Goal: Task Accomplishment & Management: Use online tool/utility

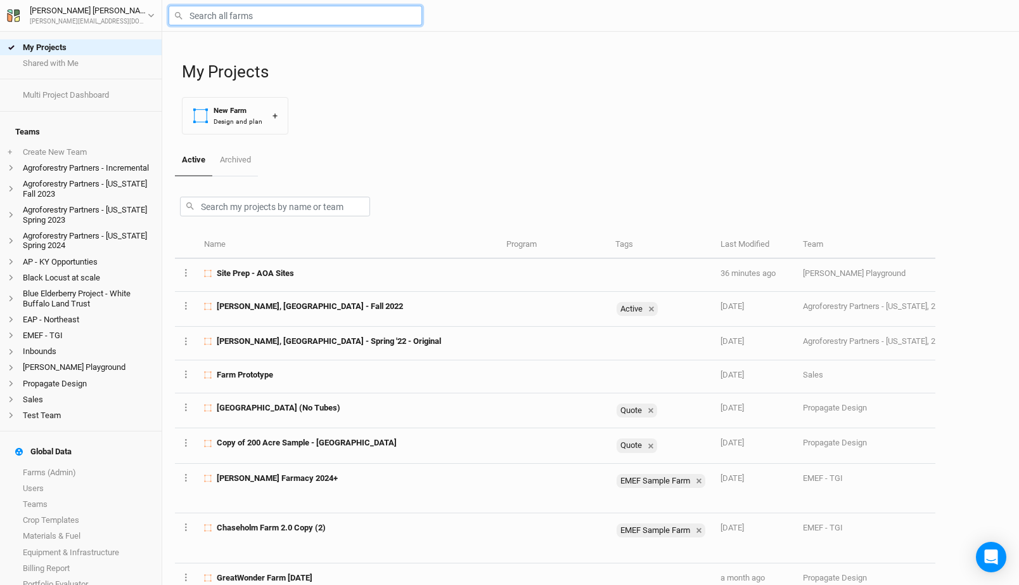
click at [225, 17] on input "text" at bounding box center [296, 16] width 254 height 20
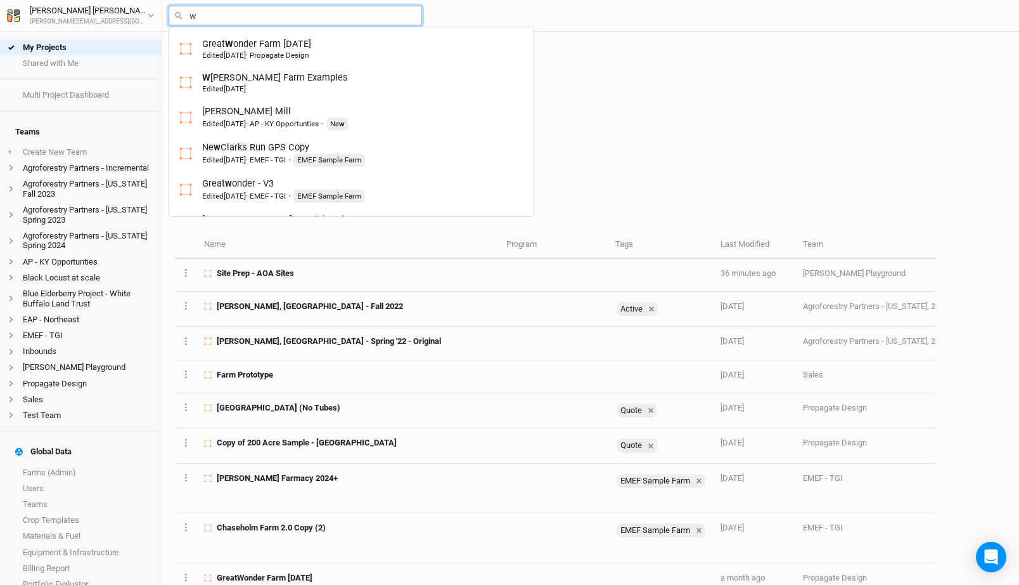
type input "we"
type input "[PERSON_NAME] Farm Examples"
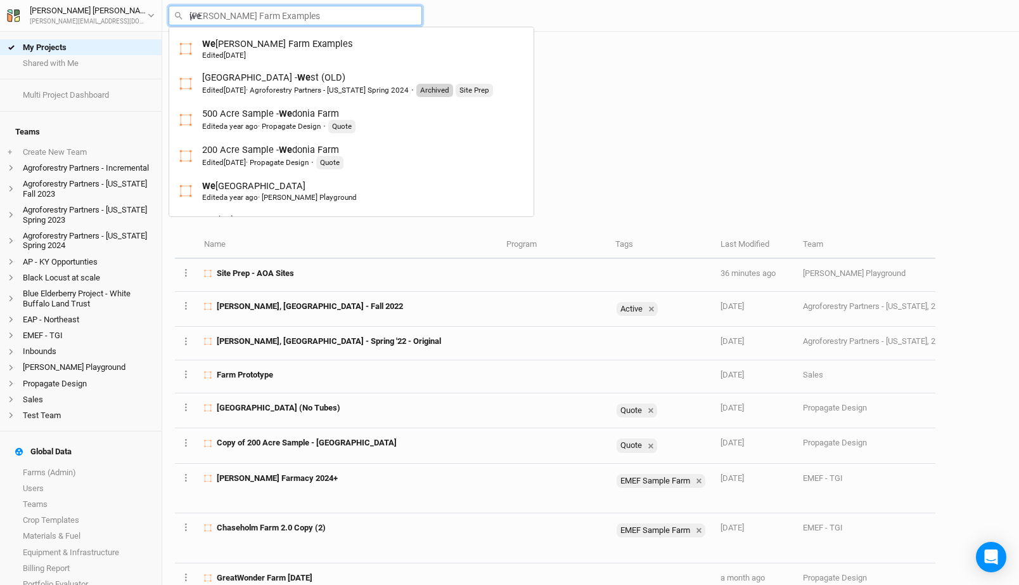
type input "wed"
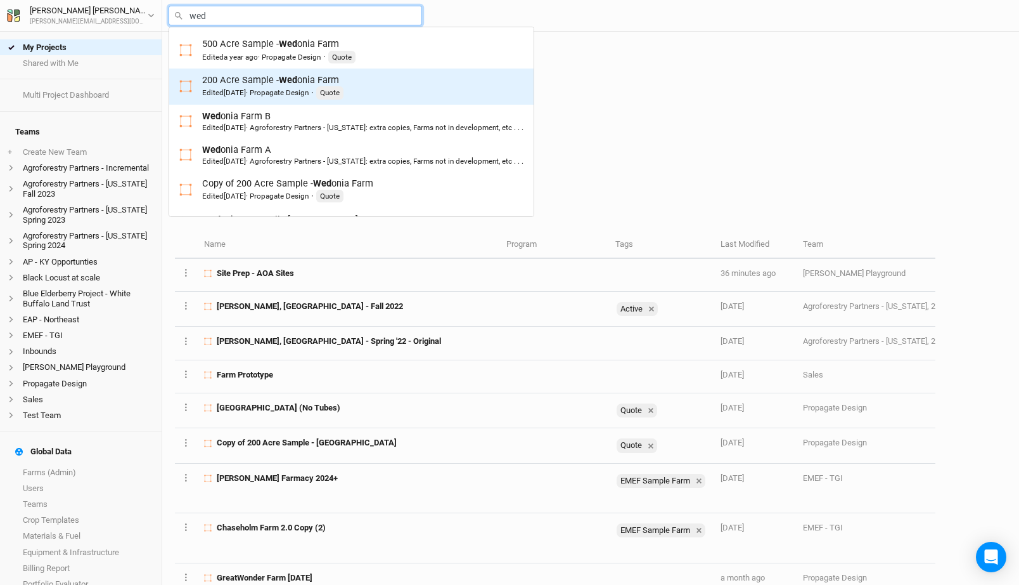
click at [273, 77] on div "200 Acre Sample - Wed onia Farm Edited [DATE] · Propagate Design · Quote" at bounding box center [272, 87] width 141 height 26
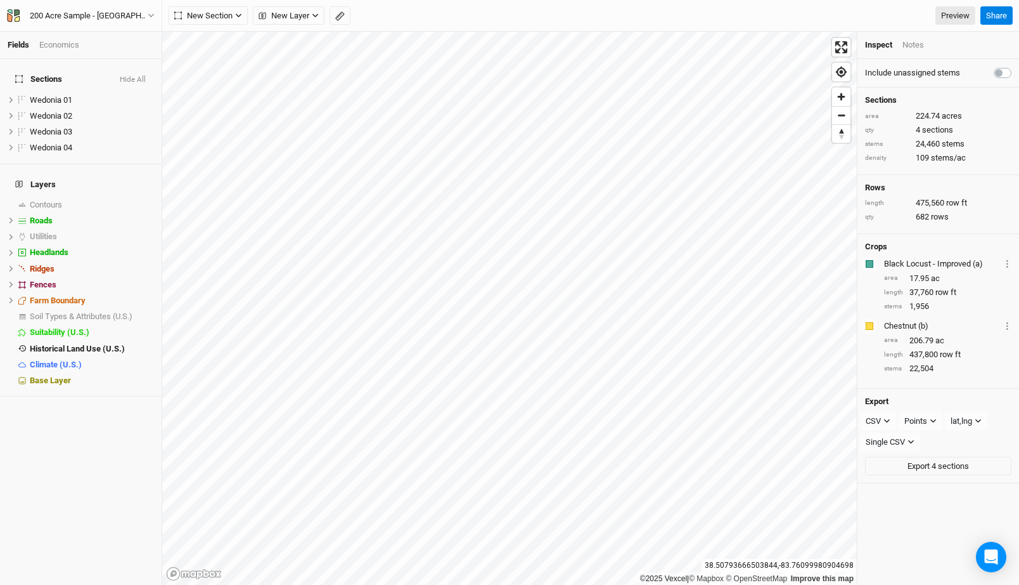
click at [61, 43] on div "Economics" at bounding box center [59, 44] width 40 height 11
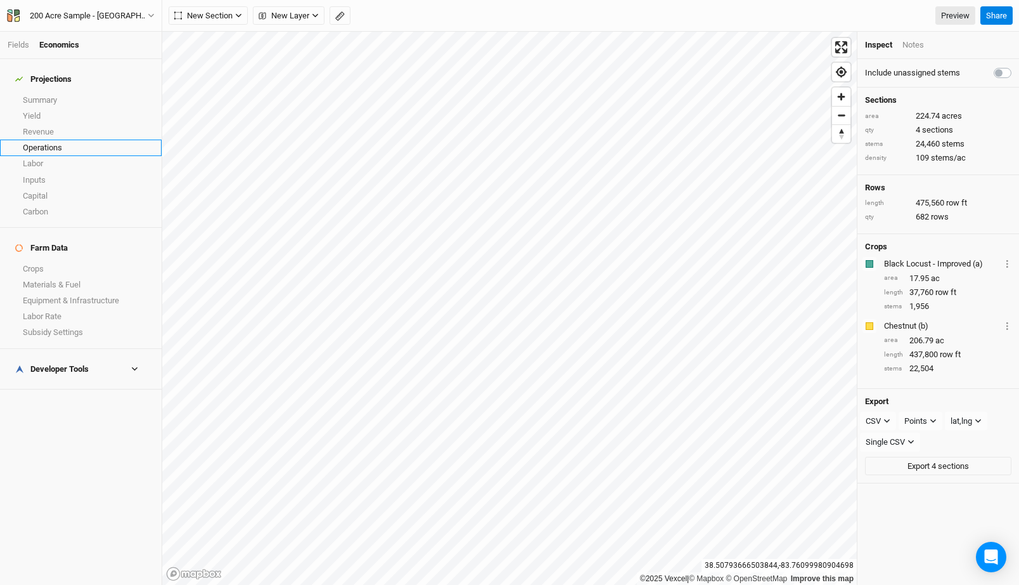
click at [49, 141] on link "Operations" at bounding box center [81, 147] width 162 height 16
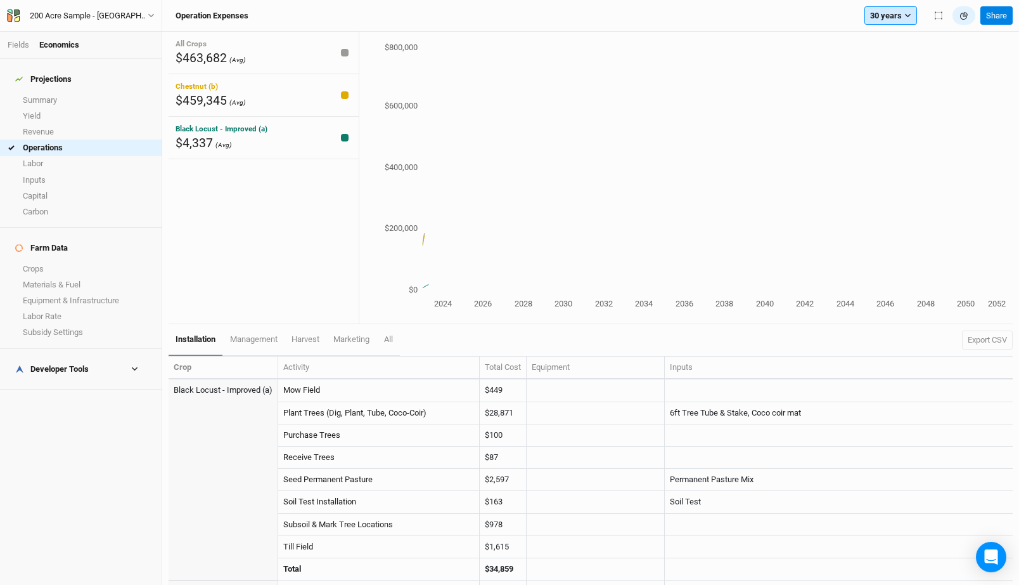
click at [882, 21] on button "30 years" at bounding box center [891, 15] width 53 height 19
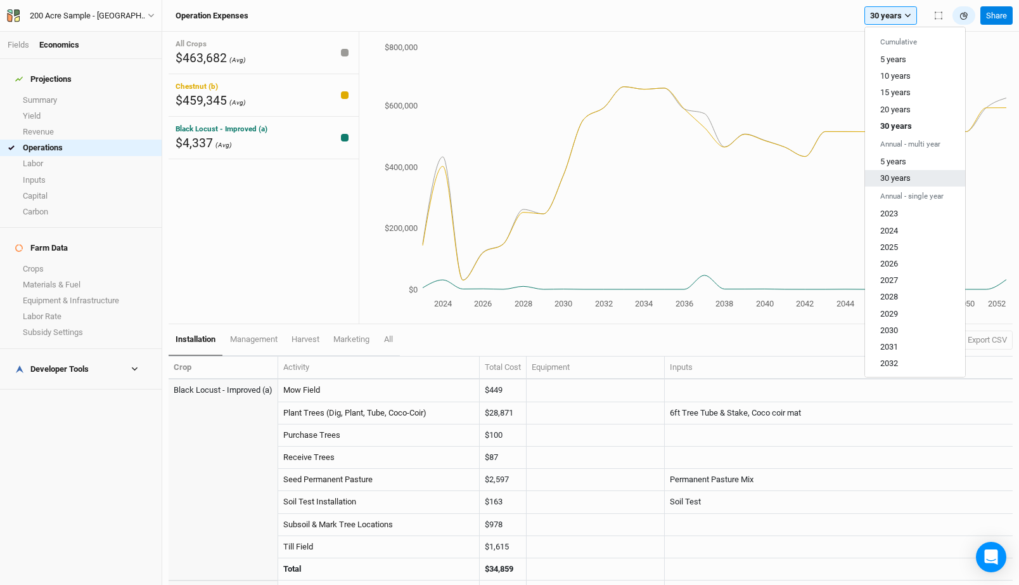
click at [905, 174] on span "30 years" at bounding box center [896, 178] width 30 height 10
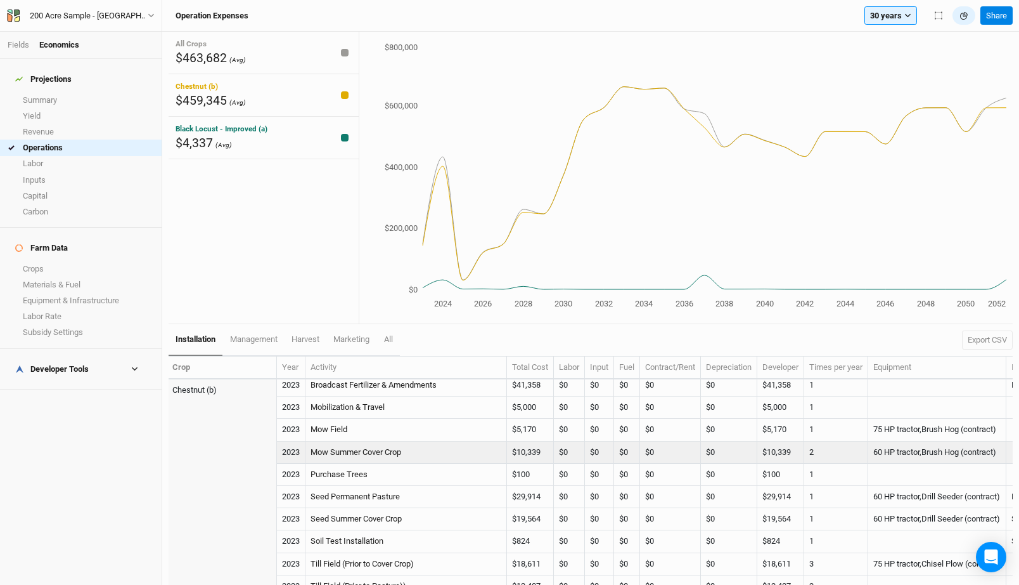
scroll to position [200, 1]
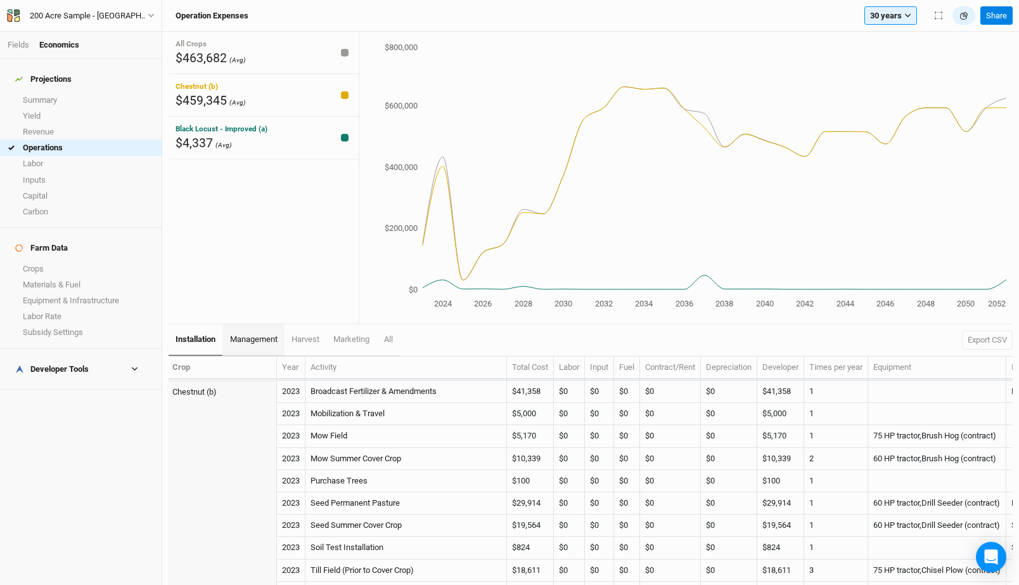
click at [264, 339] on span "management" at bounding box center [254, 339] width 48 height 10
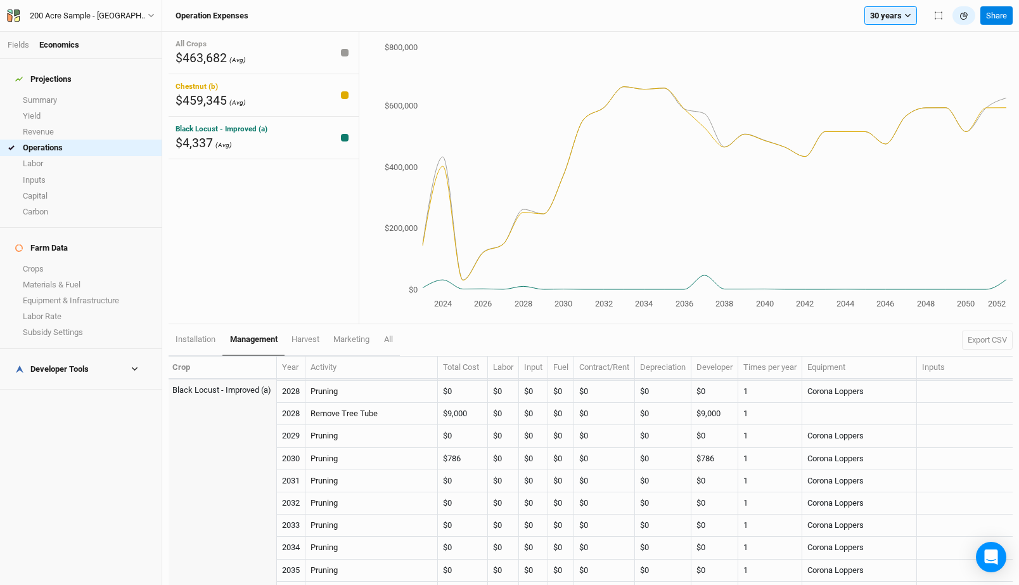
scroll to position [869, 1]
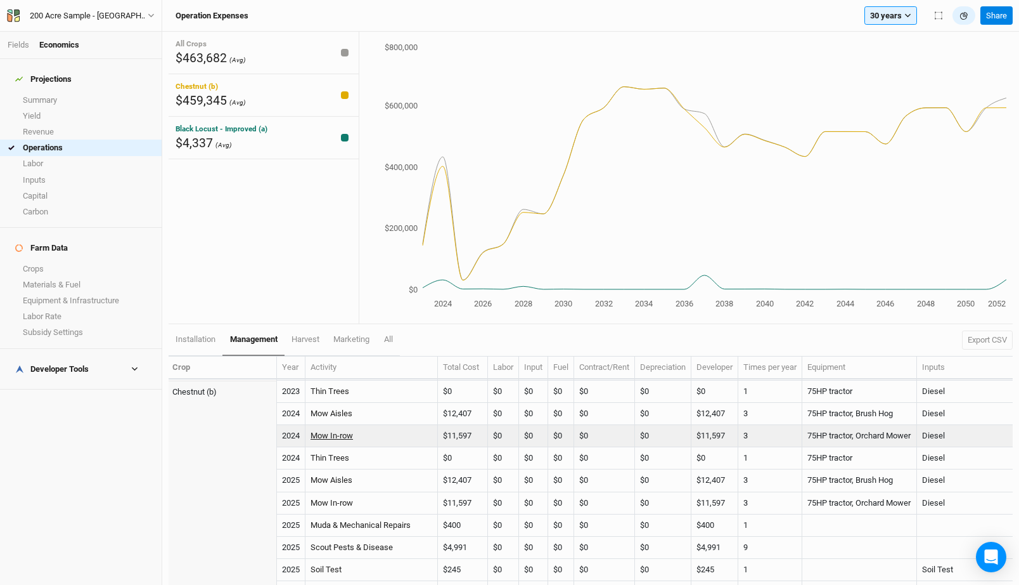
click at [333, 435] on link "Mow In-row" at bounding box center [332, 435] width 42 height 10
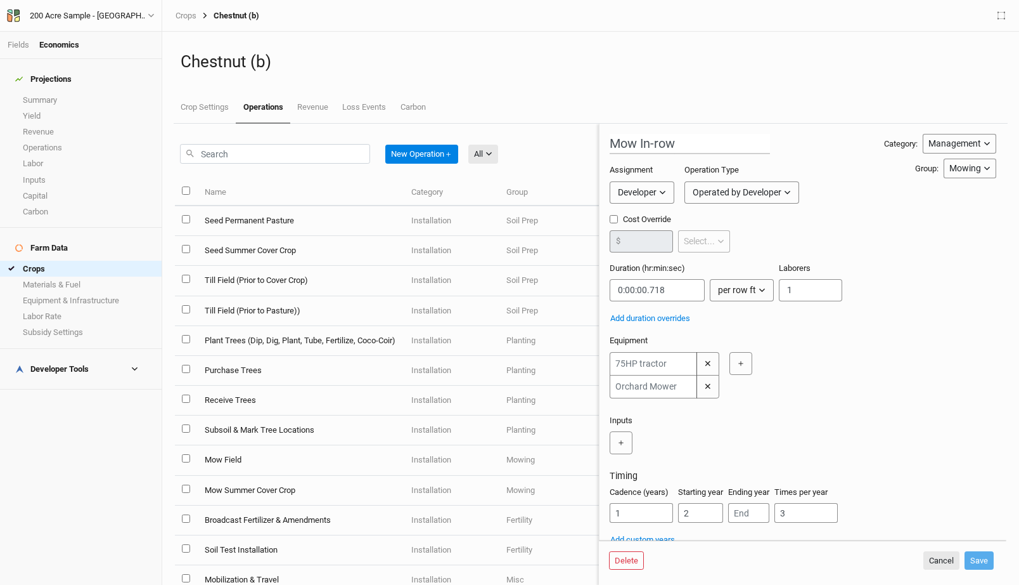
click at [611, 219] on input "Cost Override" at bounding box center [614, 219] width 8 height 8
checkbox input "true"
click at [641, 240] on input "number" at bounding box center [641, 241] width 63 height 22
type input "60"
click at [980, 558] on button "Save" at bounding box center [979, 560] width 29 height 19
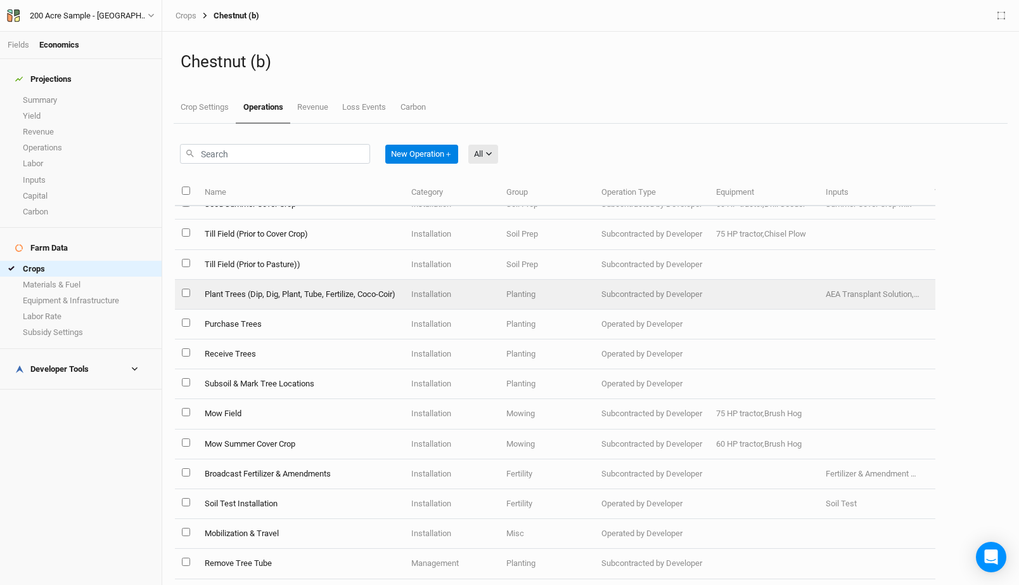
scroll to position [72, 0]
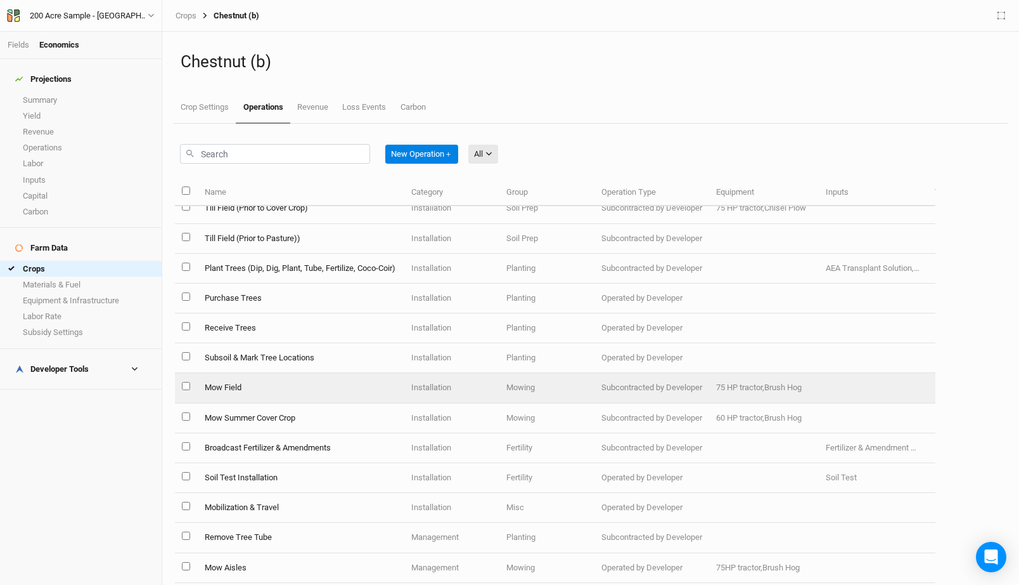
click at [273, 389] on td "Mow Field" at bounding box center [300, 388] width 207 height 30
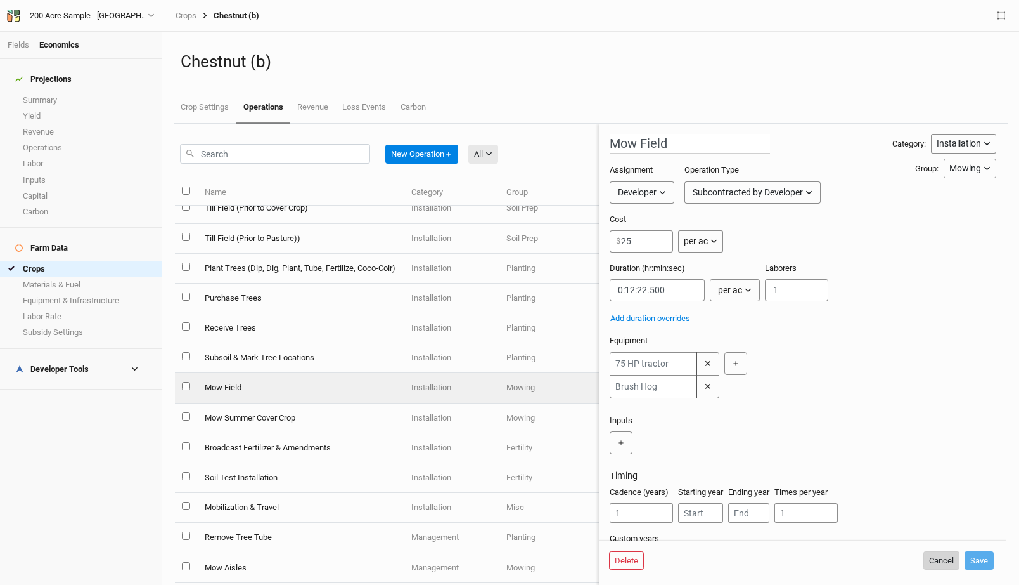
click at [943, 562] on button "Cancel" at bounding box center [942, 560] width 36 height 19
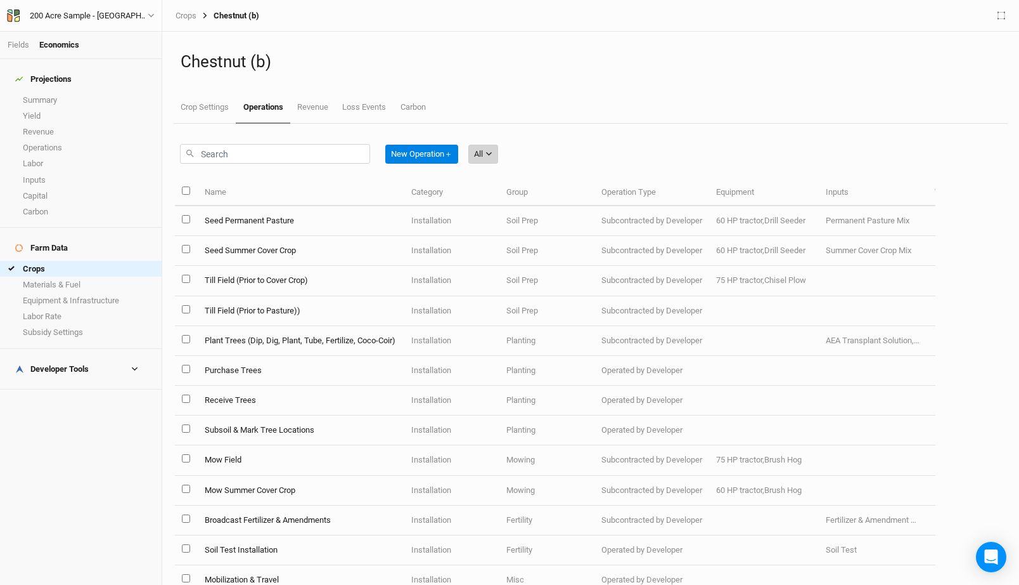
click at [487, 156] on button "All" at bounding box center [484, 154] width 30 height 19
click at [507, 238] on span "Management" at bounding box center [518, 238] width 61 height 15
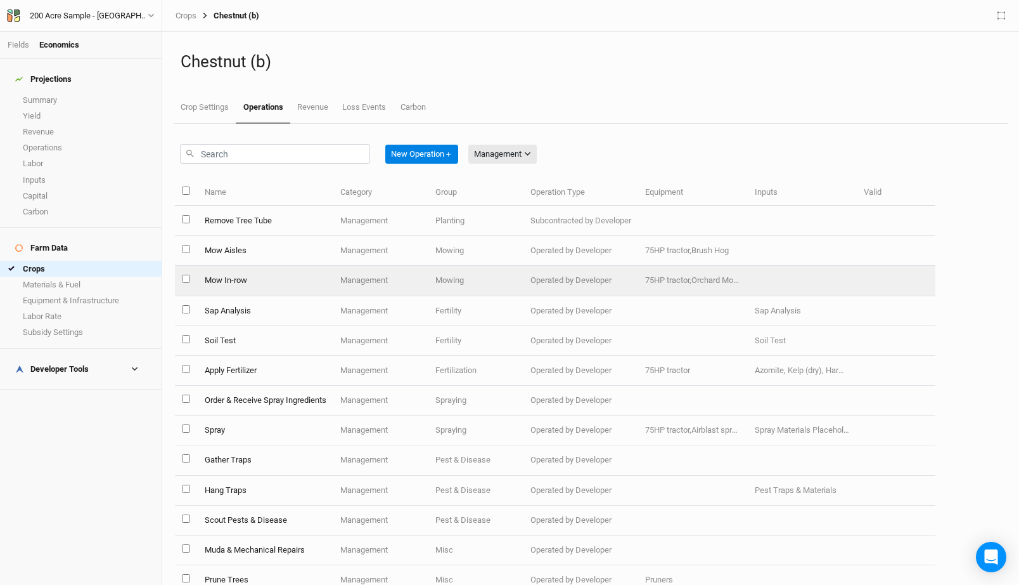
click at [290, 274] on td "Mow In-row" at bounding box center [265, 281] width 136 height 30
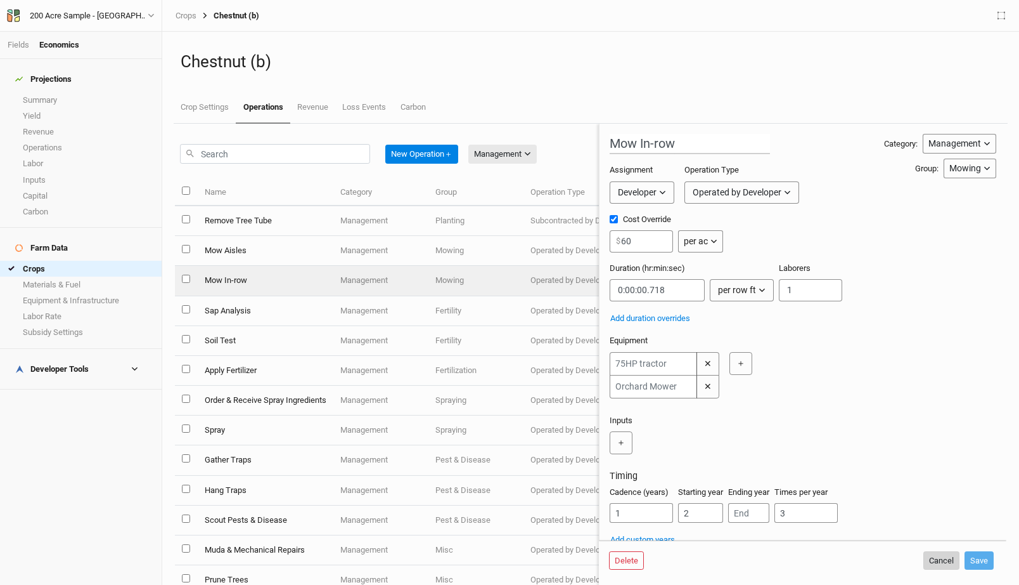
click at [937, 560] on button "Cancel" at bounding box center [942, 560] width 36 height 19
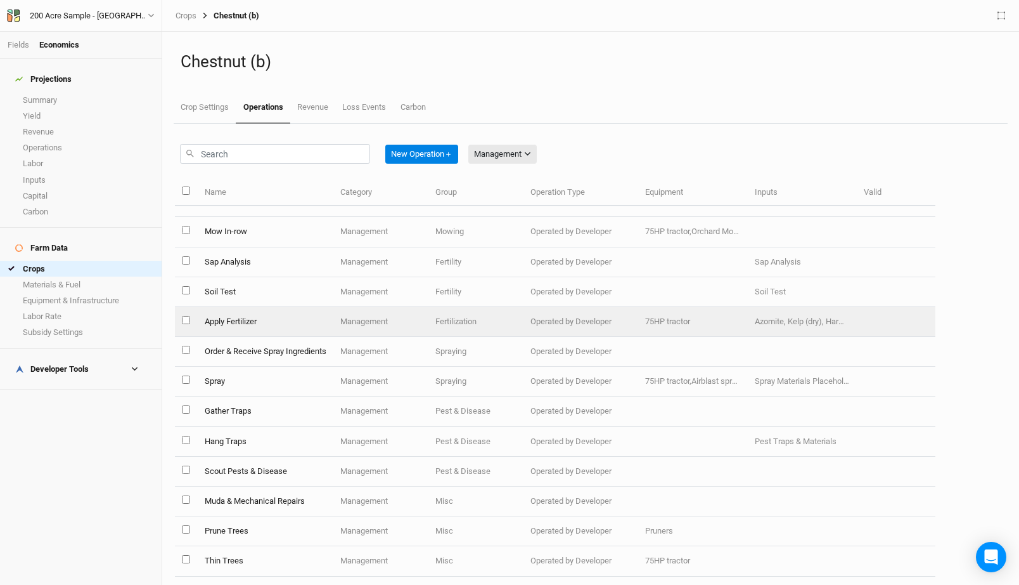
scroll to position [50, 0]
click at [288, 323] on td "Apply Fertilizer" at bounding box center [265, 321] width 136 height 30
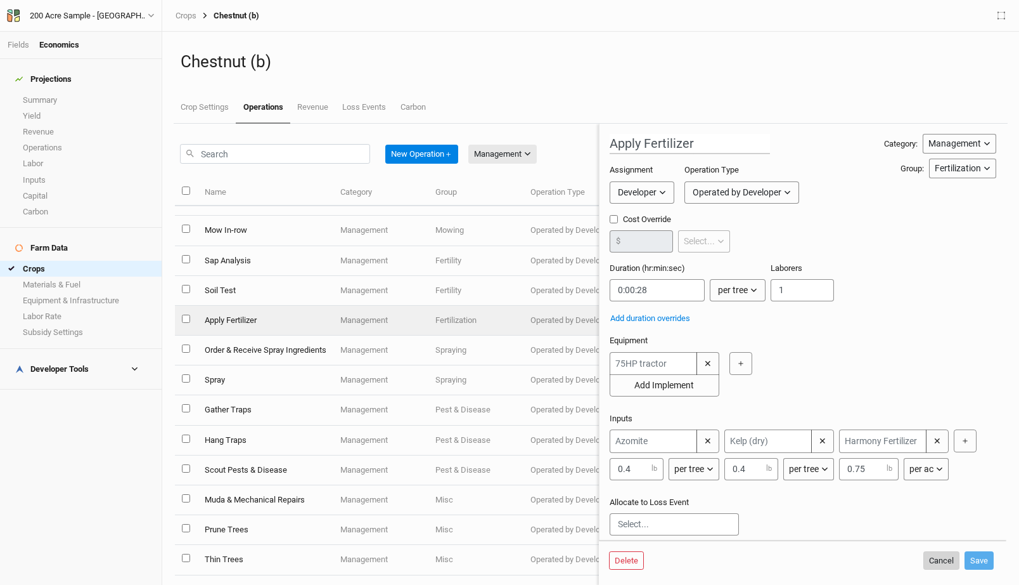
click at [936, 559] on button "Cancel" at bounding box center [942, 560] width 36 height 19
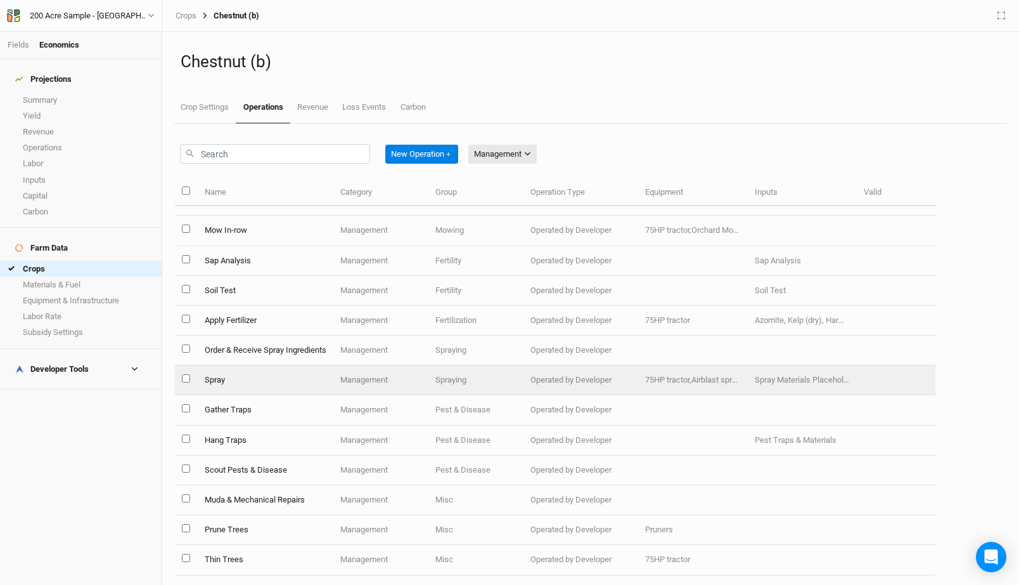
click at [266, 378] on td "Spray" at bounding box center [265, 380] width 136 height 30
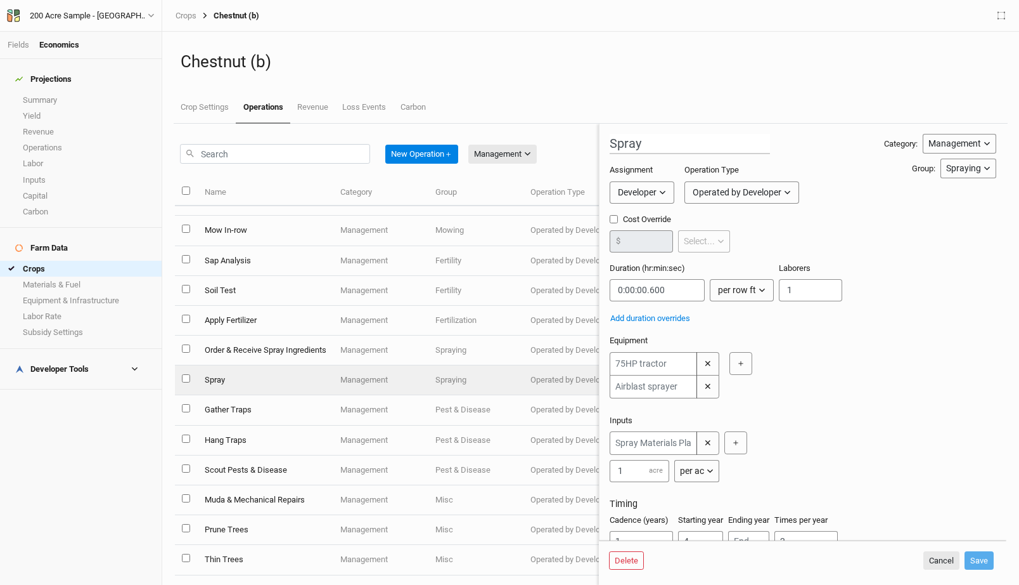
scroll to position [44, 0]
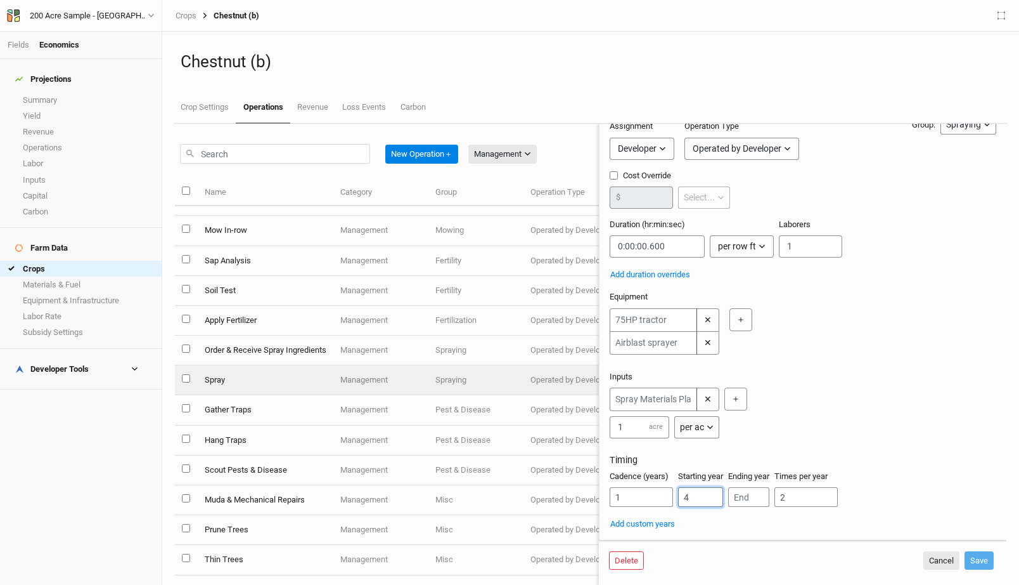
click at [699, 498] on input "4" at bounding box center [700, 497] width 45 height 20
type input "6"
type input "7"
click at [976, 557] on button "Save" at bounding box center [979, 560] width 29 height 19
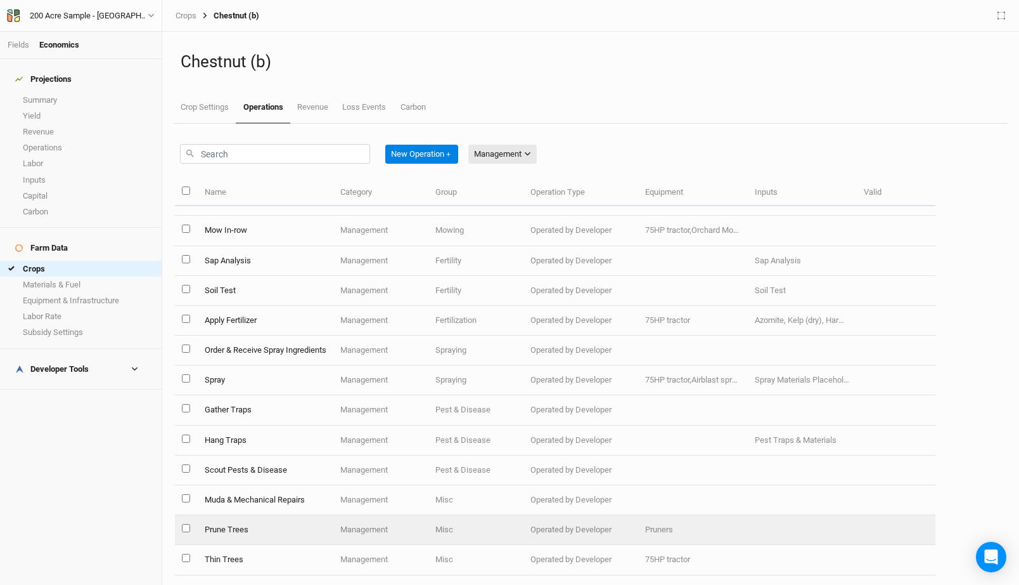
click at [297, 522] on td "Prune Trees" at bounding box center [265, 530] width 136 height 30
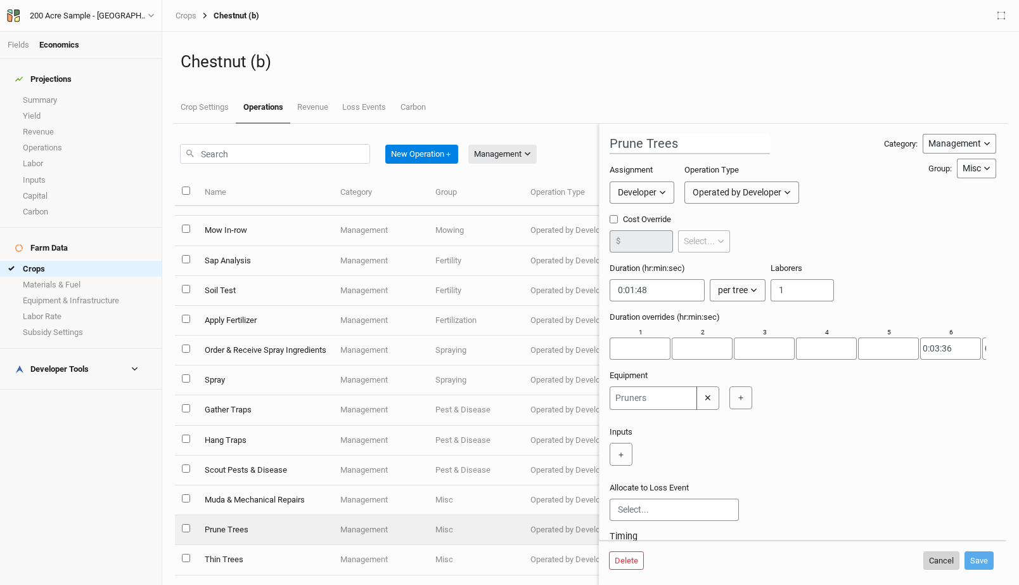
click at [936, 559] on button "Cancel" at bounding box center [942, 560] width 36 height 19
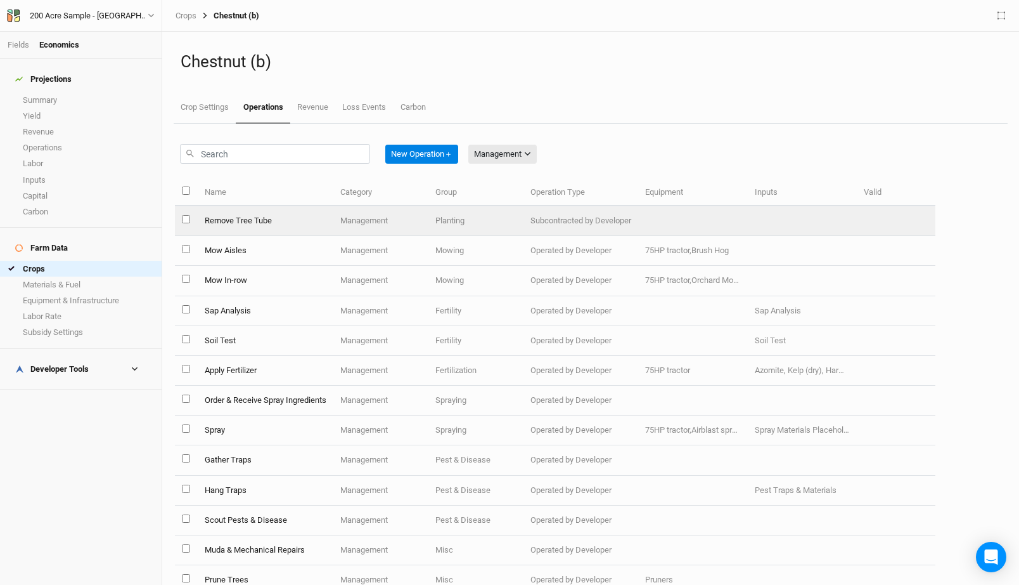
click at [280, 229] on td "Remove Tree Tube" at bounding box center [265, 221] width 136 height 30
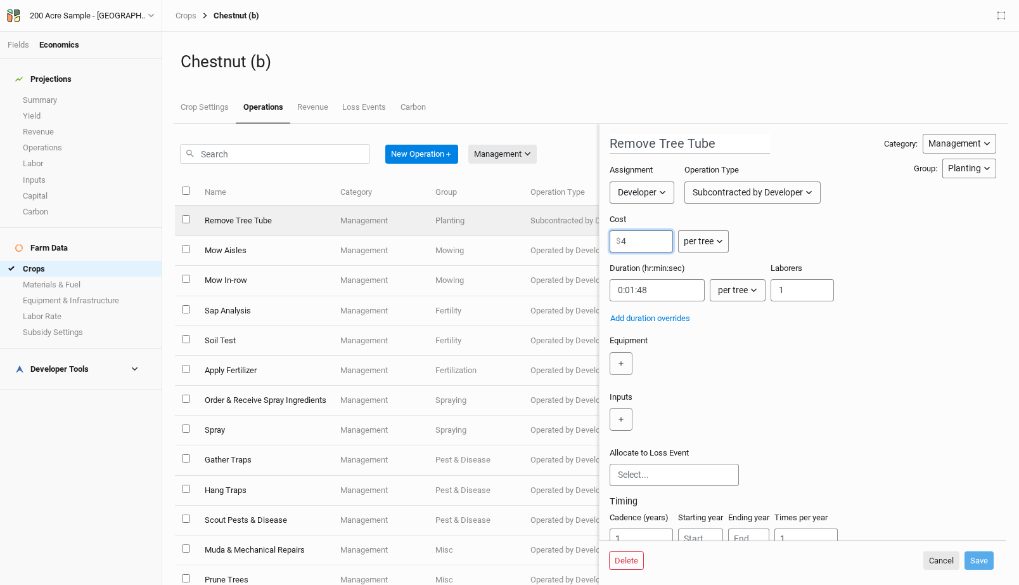
click at [645, 238] on input "4" at bounding box center [641, 241] width 63 height 22
type input "5"
type input "4"
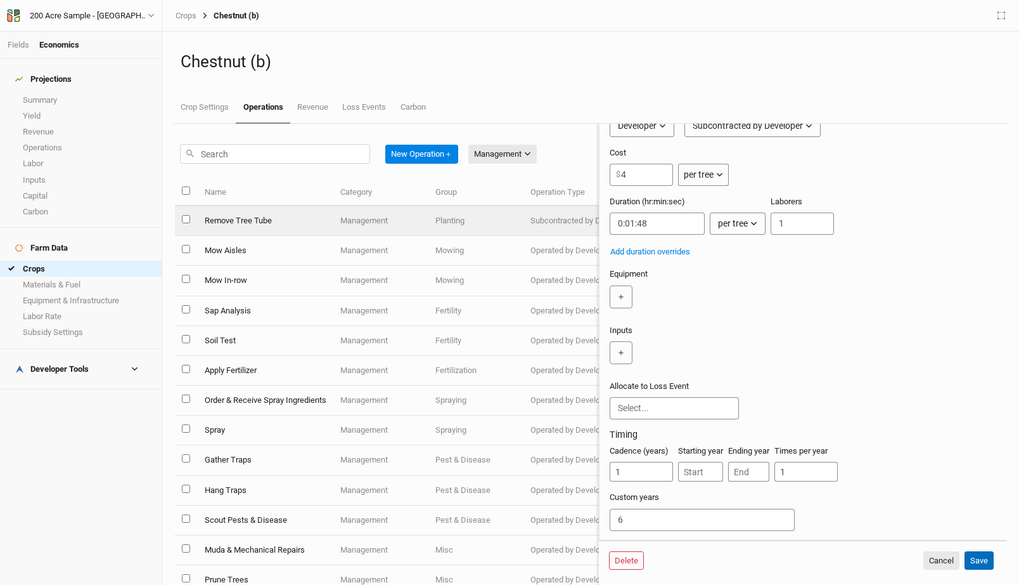
click at [983, 561] on button "Save" at bounding box center [979, 560] width 29 height 19
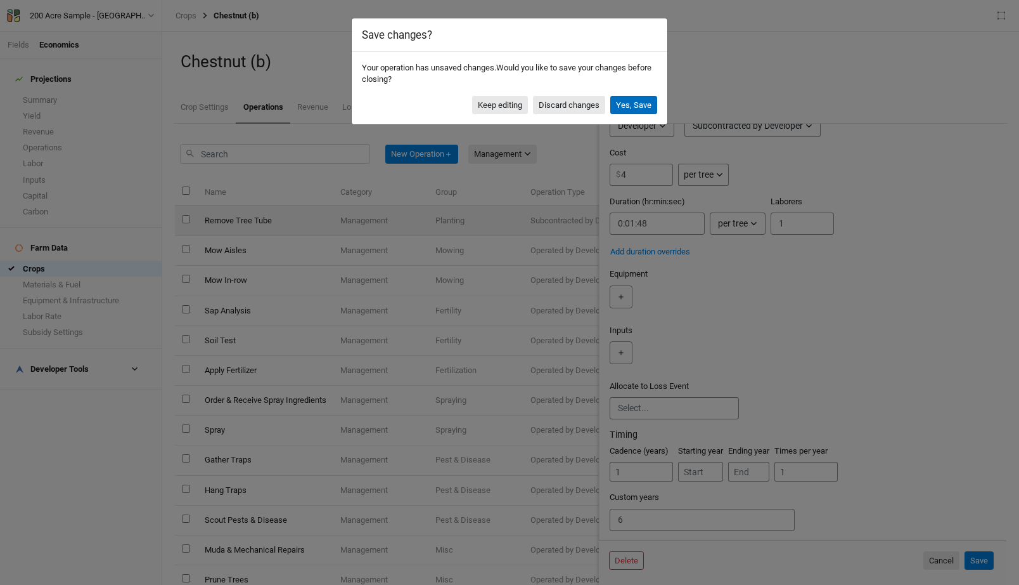
click at [633, 108] on button "Yes, Save" at bounding box center [634, 105] width 47 height 19
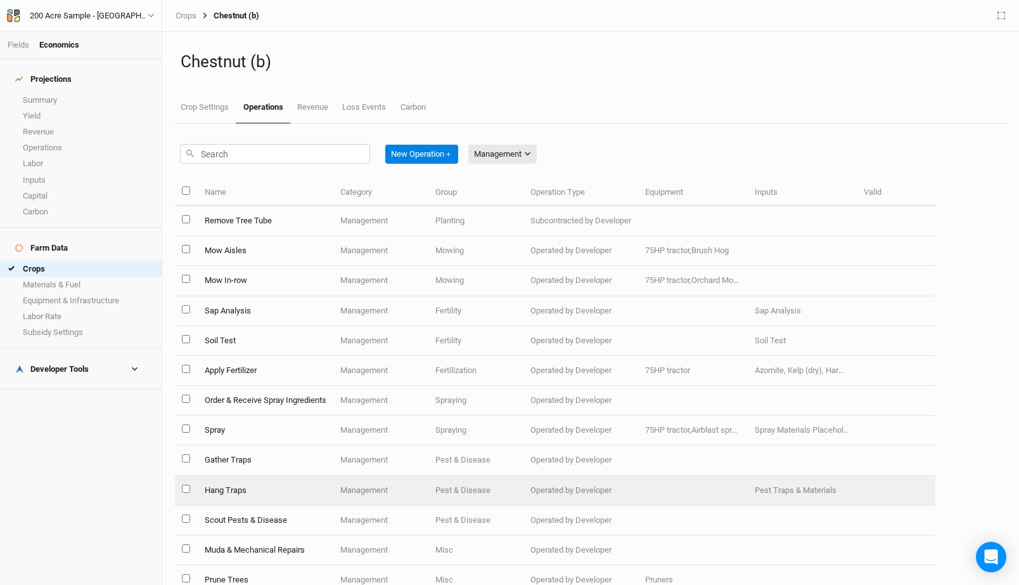
click at [307, 477] on td "Hang Traps" at bounding box center [265, 490] width 136 height 30
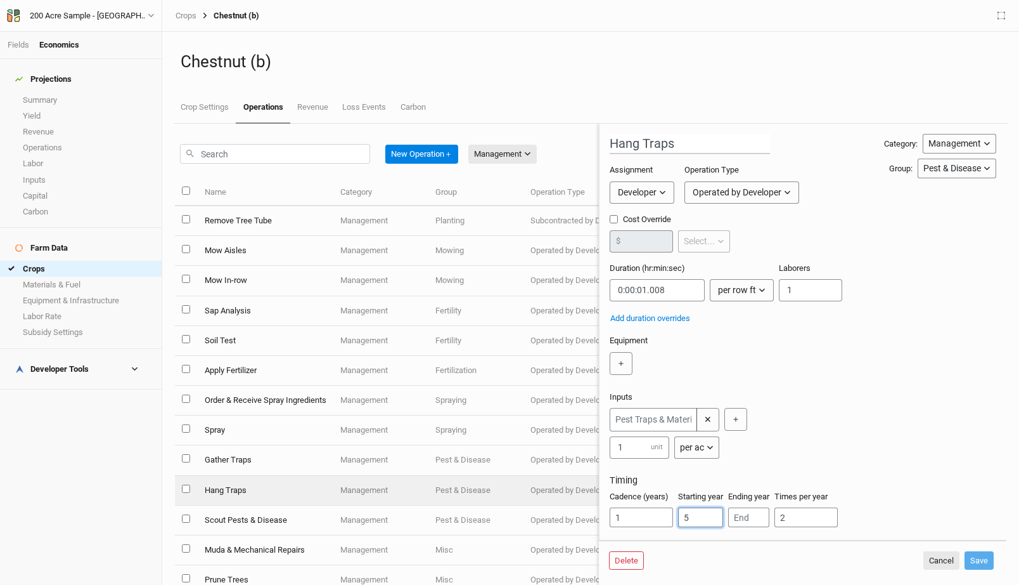
click at [694, 516] on input "5" at bounding box center [700, 517] width 45 height 20
type input "7"
click at [986, 557] on button "Save" at bounding box center [979, 560] width 29 height 19
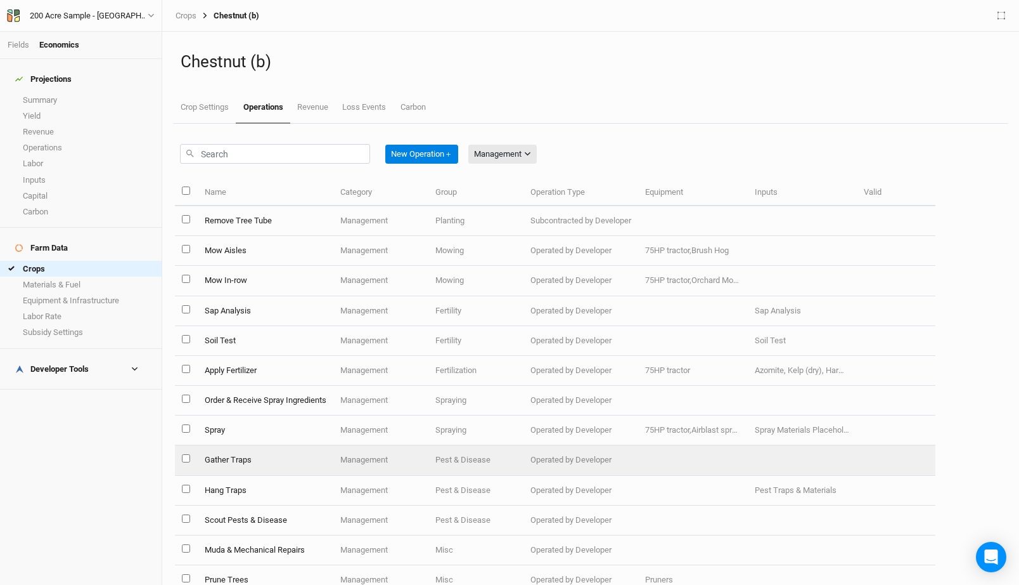
click at [307, 463] on td "Gather Traps" at bounding box center [265, 460] width 136 height 30
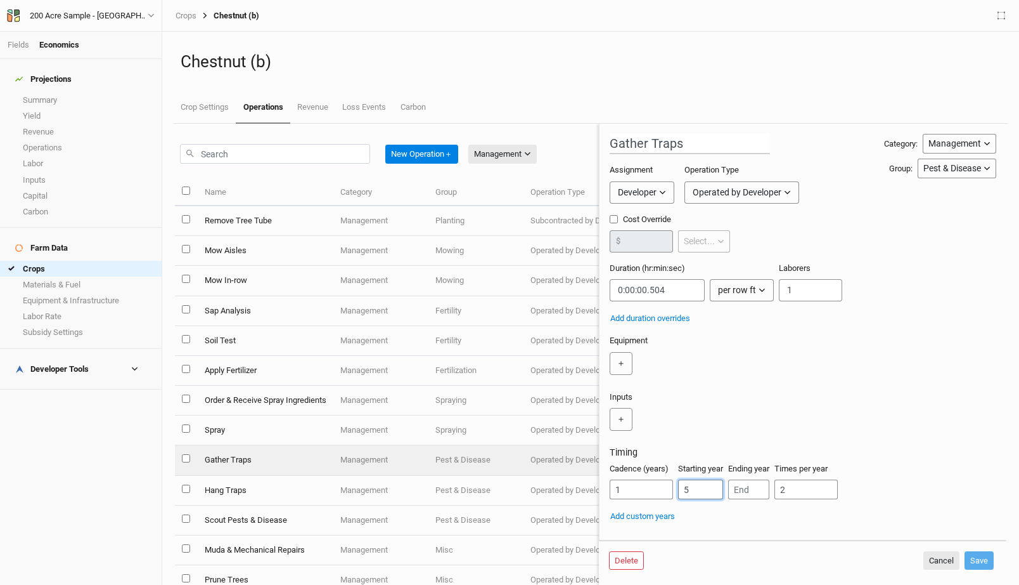
click at [697, 488] on input "5" at bounding box center [700, 489] width 45 height 20
type input "7"
click at [978, 557] on button "Save" at bounding box center [979, 560] width 29 height 19
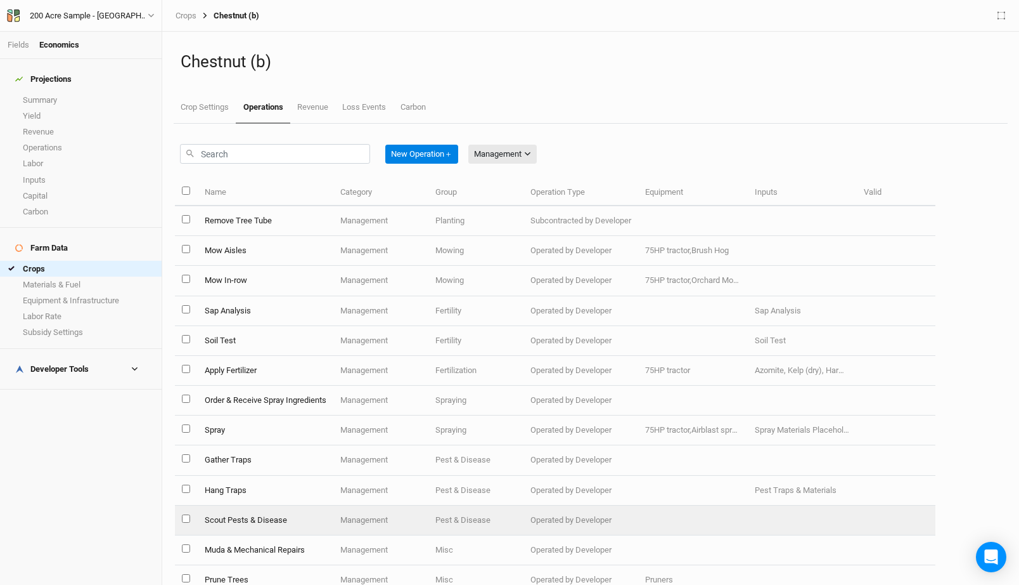
scroll to position [50, 0]
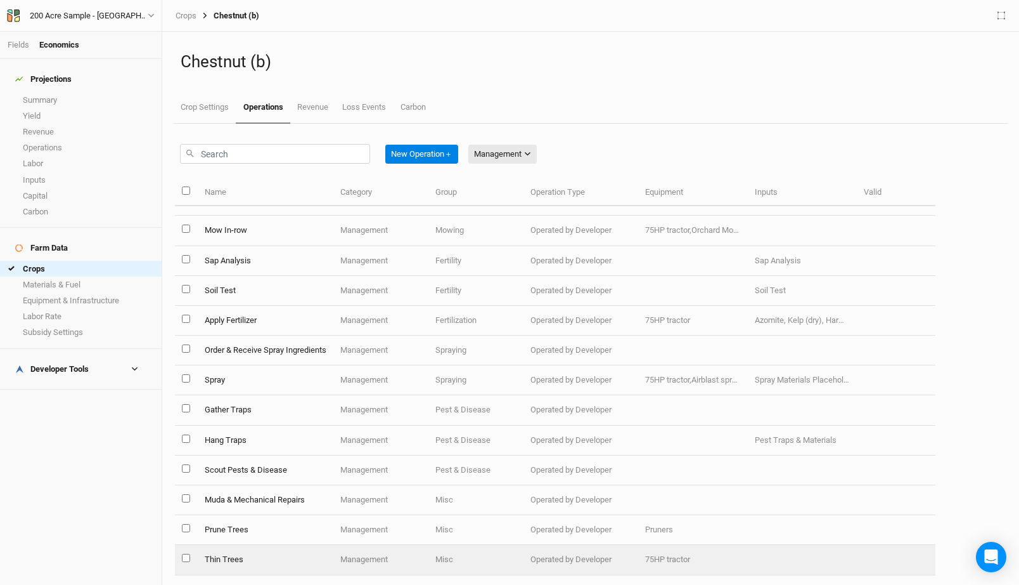
click at [419, 553] on td "Management" at bounding box center [380, 560] width 95 height 30
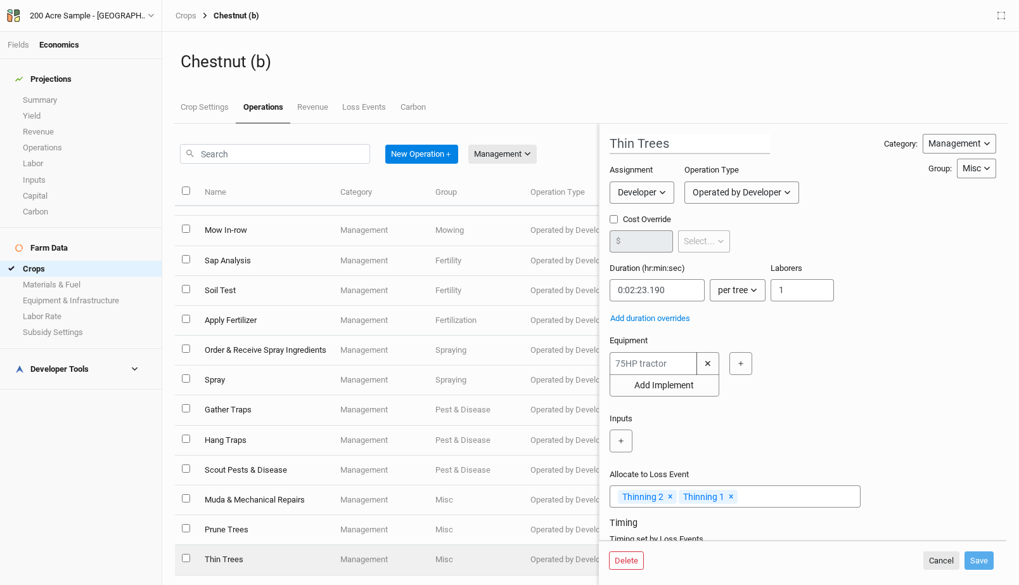
scroll to position [15, 0]
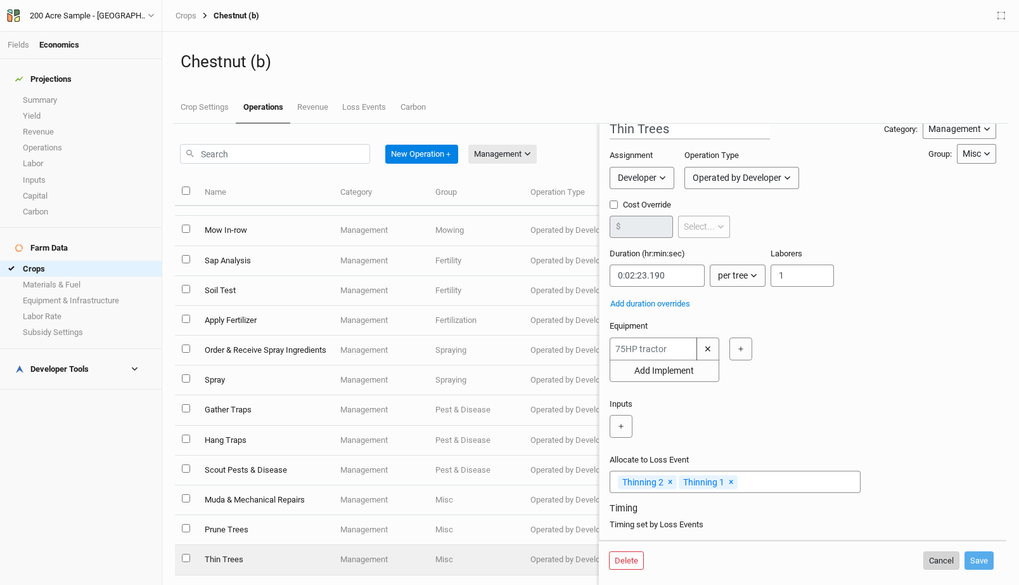
click at [932, 553] on button "Cancel" at bounding box center [942, 560] width 36 height 19
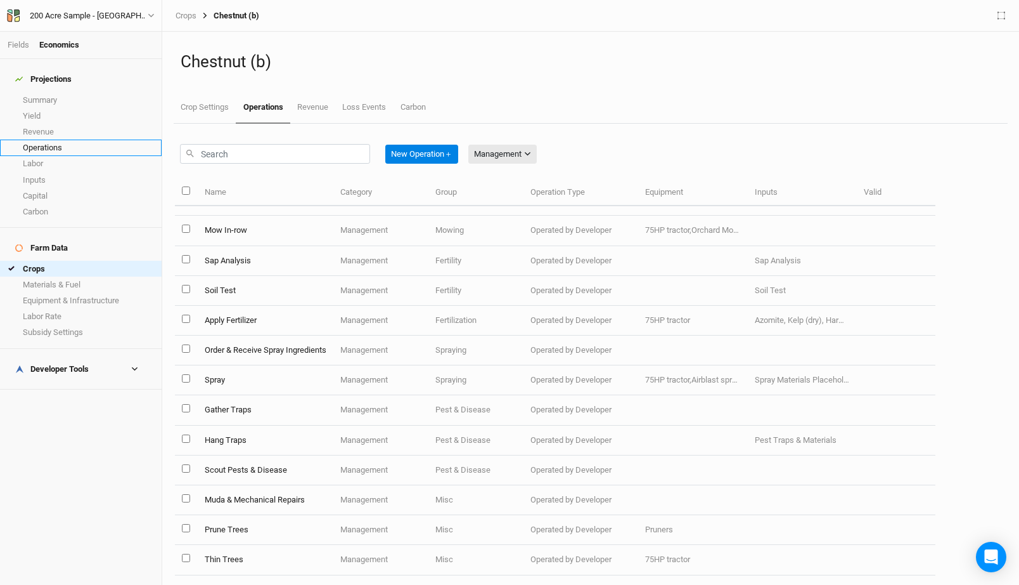
click at [57, 139] on link "Operations" at bounding box center [81, 147] width 162 height 16
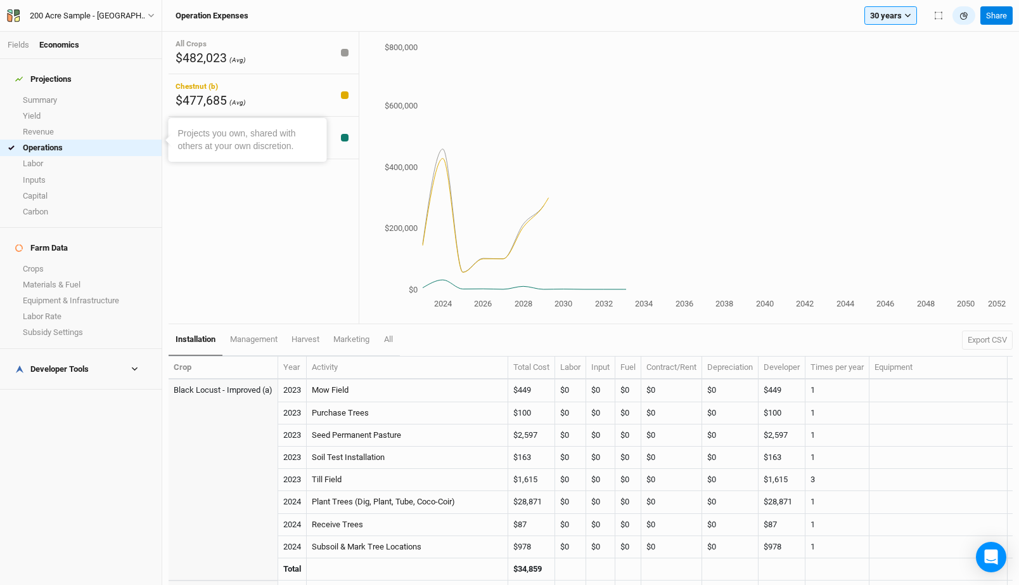
click at [86, 356] on h4 "Developer Tools" at bounding box center [81, 368] width 146 height 25
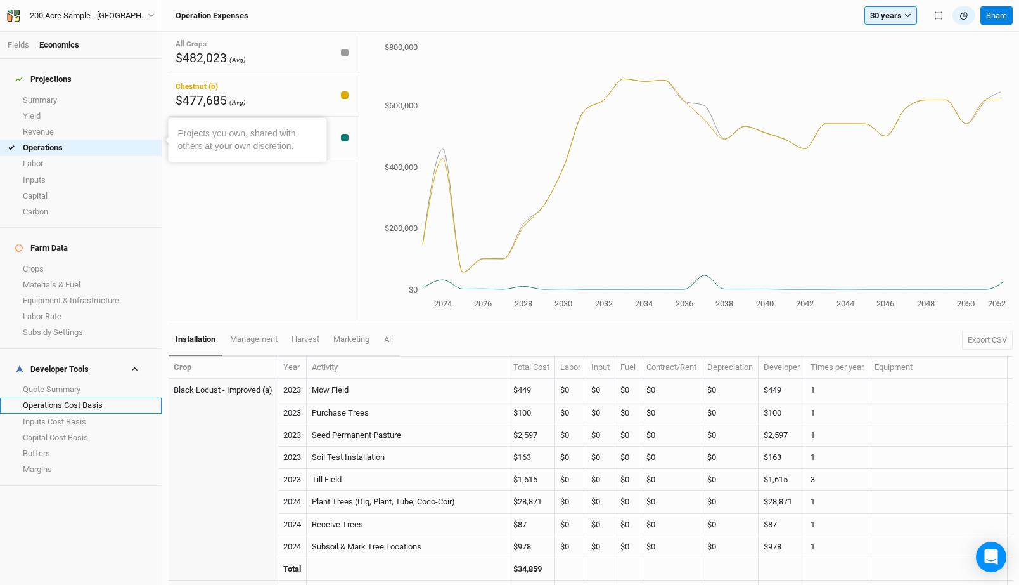
click at [81, 397] on link "Operations Cost Basis" at bounding box center [81, 405] width 162 height 16
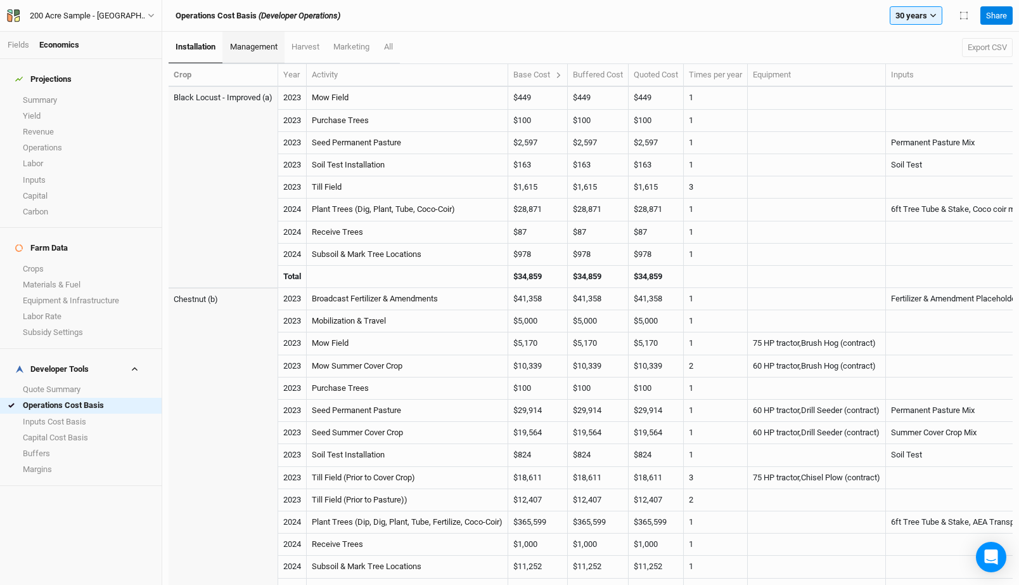
click at [253, 61] on link "management" at bounding box center [253, 48] width 61 height 32
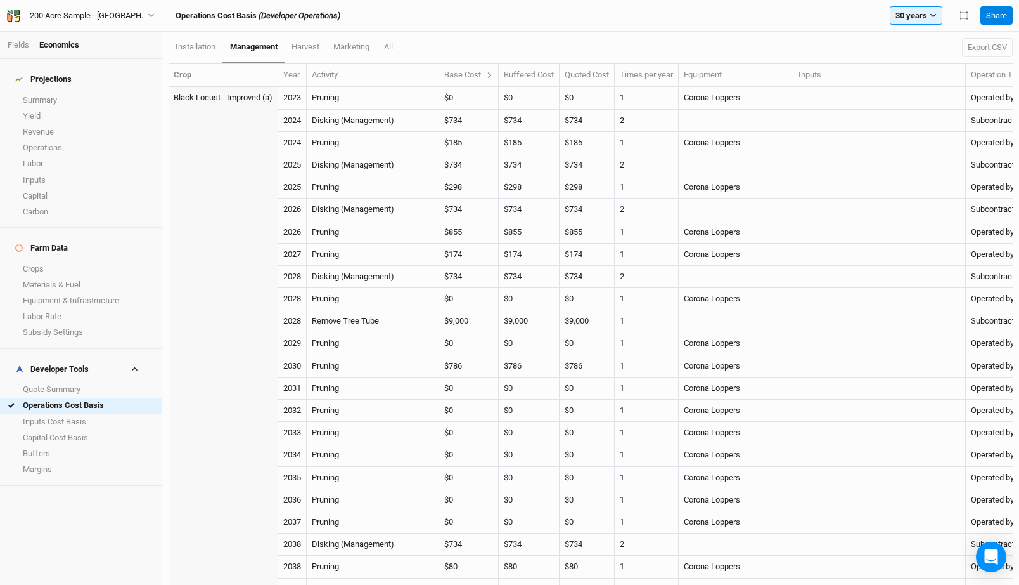
click at [253, 41] on link "management" at bounding box center [253, 48] width 61 height 32
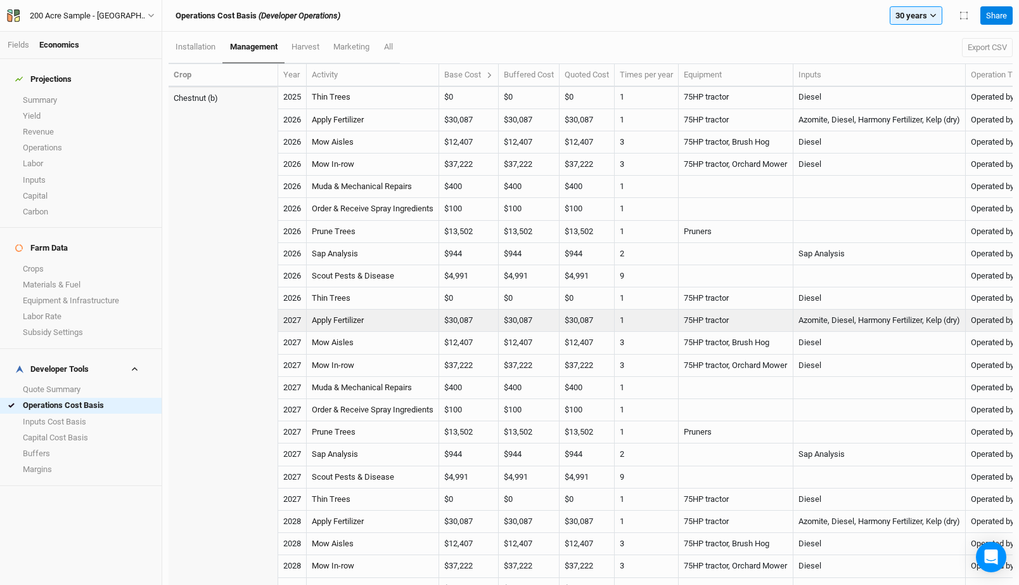
scroll to position [1076, 0]
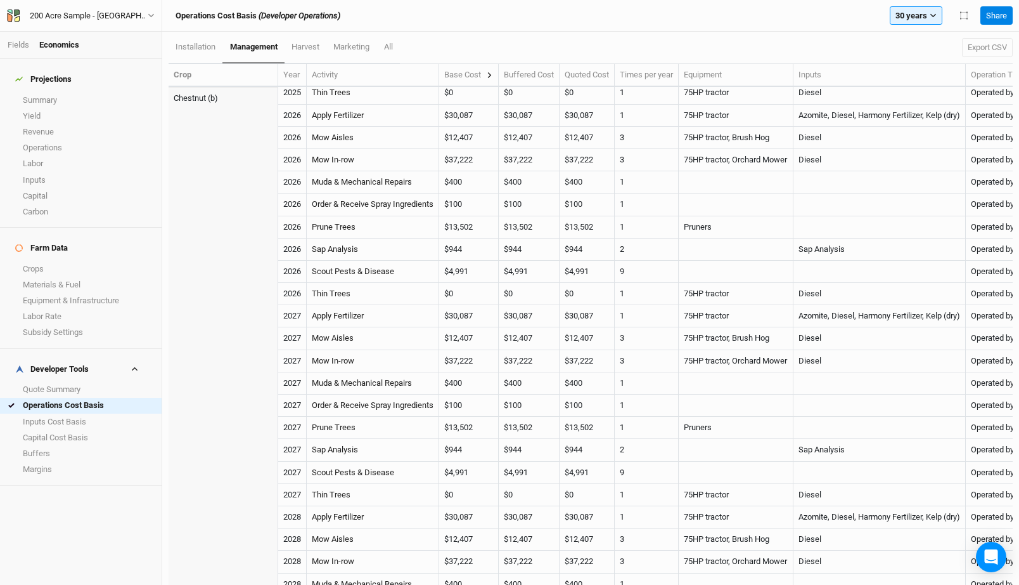
click at [491, 72] on icon at bounding box center [489, 75] width 7 height 7
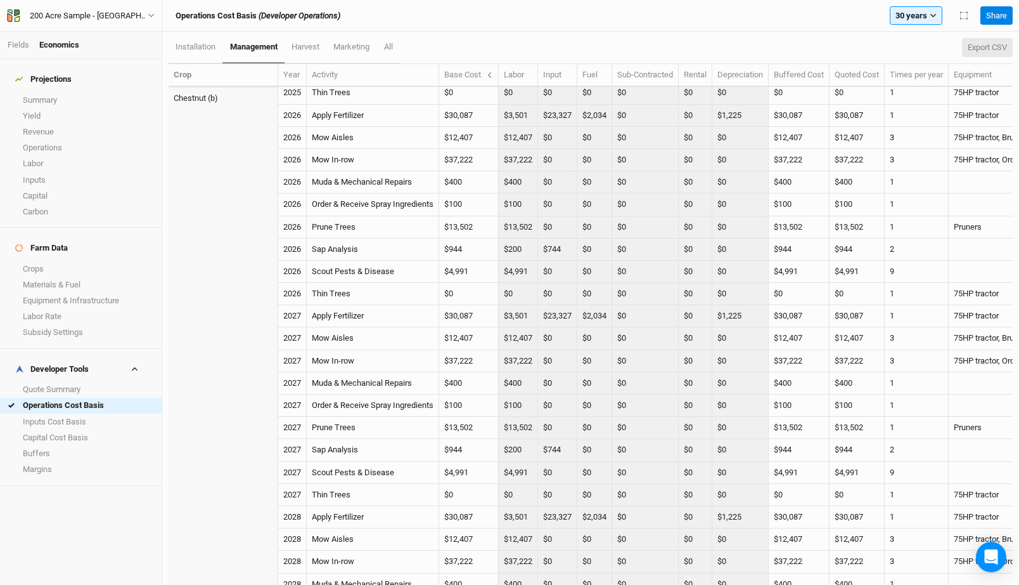
click at [968, 55] on button "Export CSV" at bounding box center [987, 47] width 51 height 19
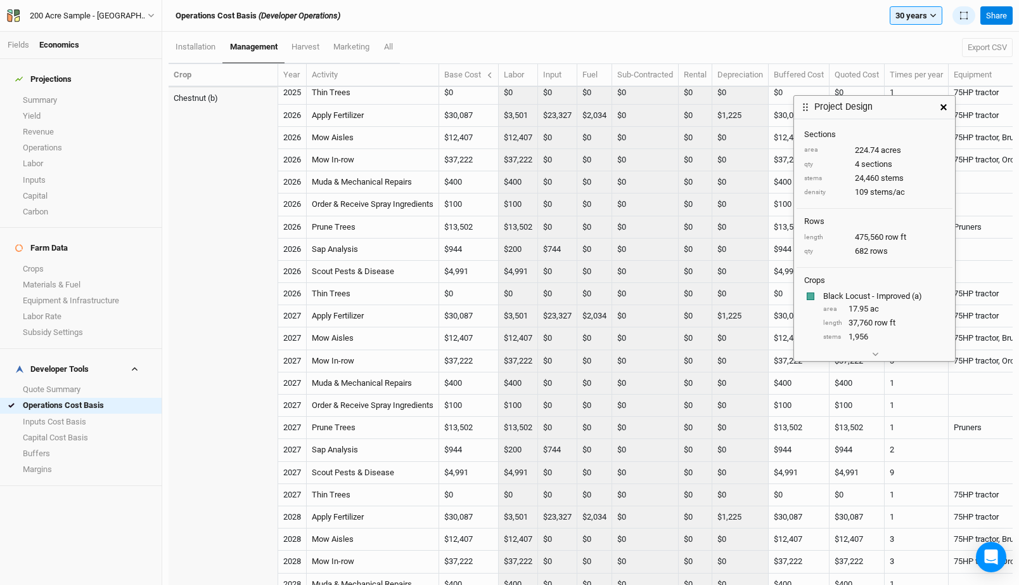
scroll to position [70, 0]
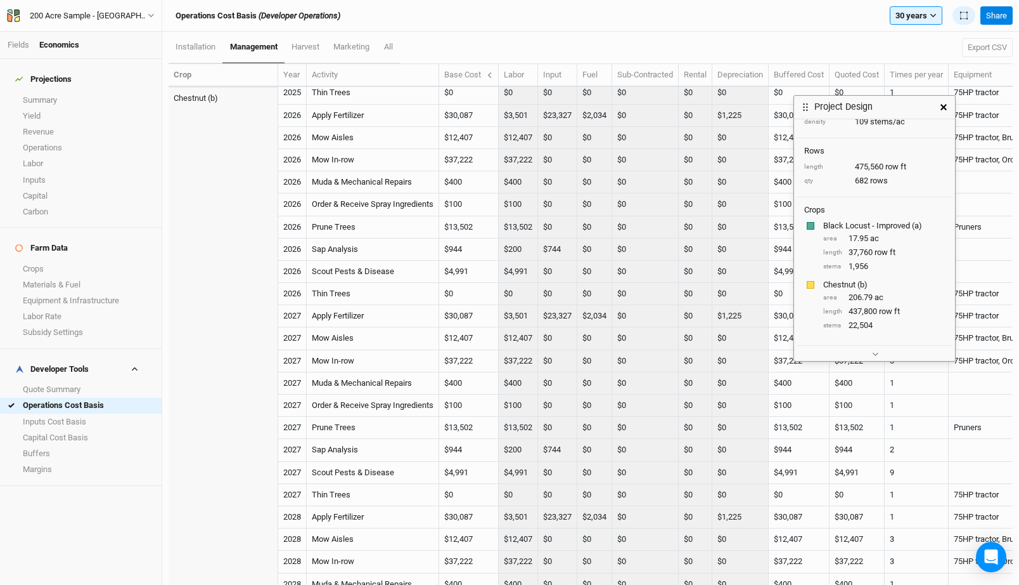
click at [942, 107] on icon "button" at bounding box center [944, 107] width 6 height 6
